Goal: Task Accomplishment & Management: Complete application form

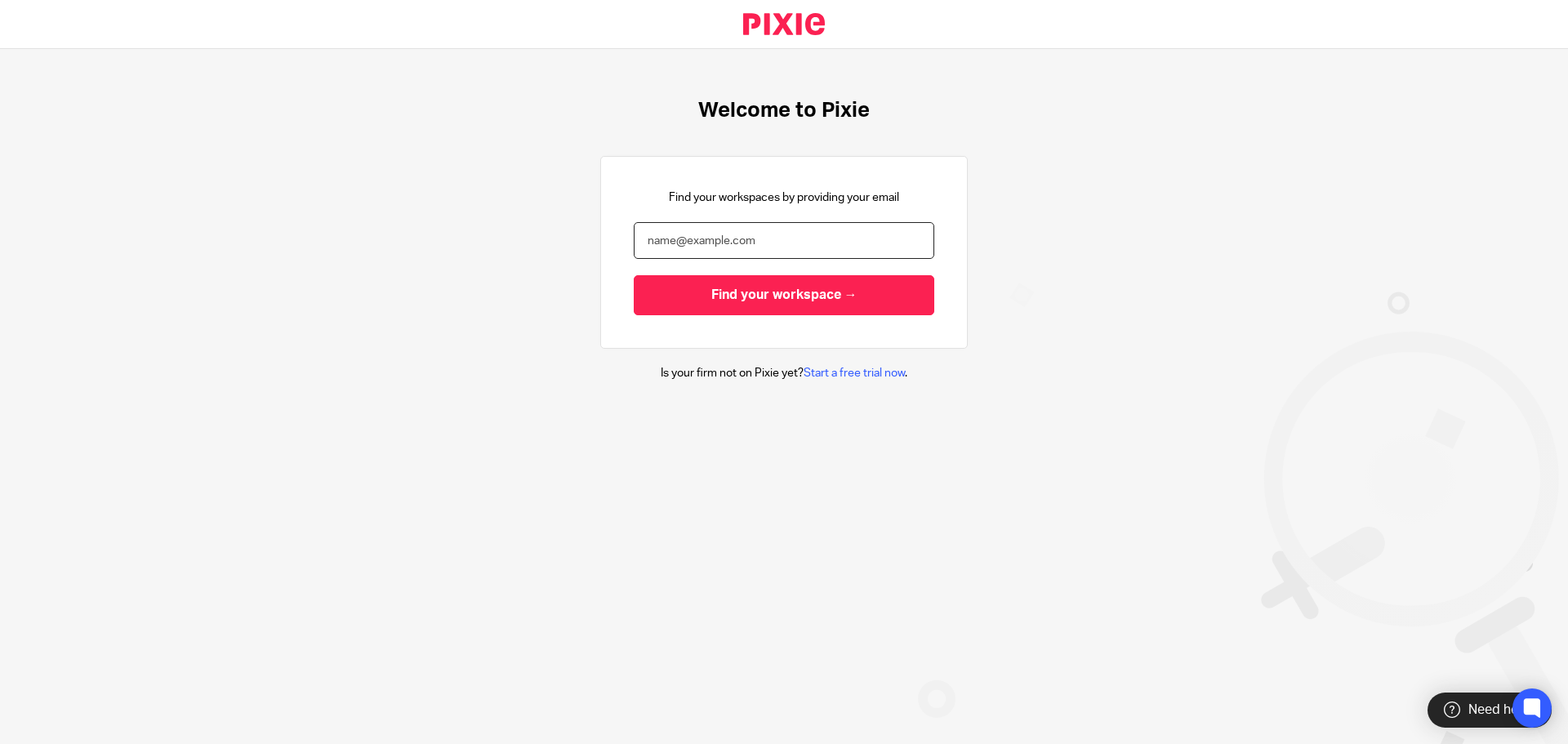
click at [758, 249] on input "email" at bounding box center [784, 241] width 300 height 37
click at [784, 243] on input "email" at bounding box center [784, 241] width 300 height 37
type input "r"
type input "[EMAIL_ADDRESS][DOMAIN_NAME]"
click at [634, 276] on input "Find your workspace →" at bounding box center [784, 296] width 300 height 40
